Goal: Task Accomplishment & Management: Use online tool/utility

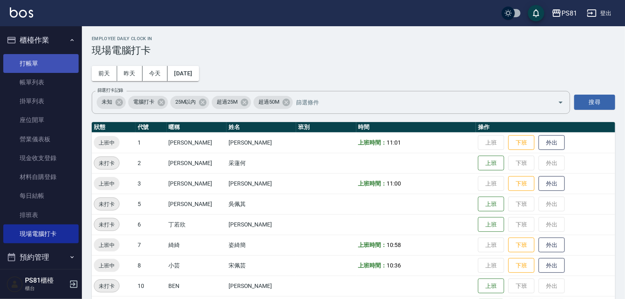
click at [61, 64] on link "打帳單" at bounding box center [40, 63] width 75 height 19
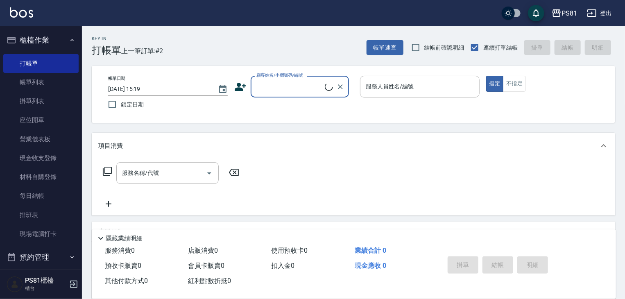
click at [301, 82] on input "顧客姓名/手機號碼/編號" at bounding box center [290, 87] width 70 height 14
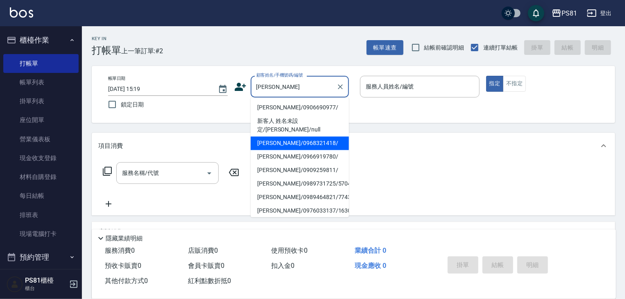
click at [291, 137] on li "[PERSON_NAME]/0968321418/" at bounding box center [300, 143] width 98 height 14
type input "[PERSON_NAME]/0968321418/"
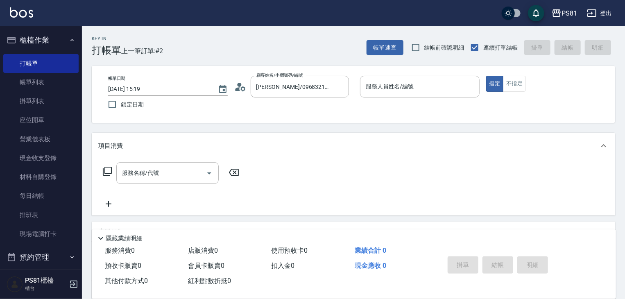
click at [241, 86] on circle at bounding box center [239, 85] width 4 height 4
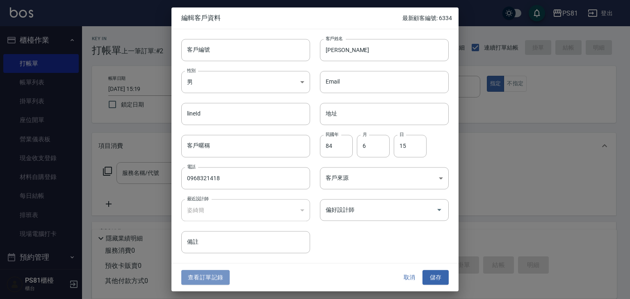
click at [208, 273] on button "查看訂單記錄" at bounding box center [205, 277] width 48 height 15
